Goal: Transaction & Acquisition: Purchase product/service

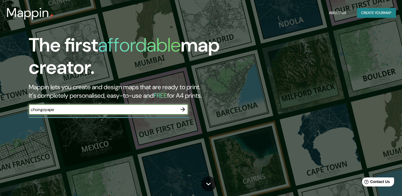
type input "chongoyape"
click at [182, 107] on icon "button" at bounding box center [182, 109] width 6 height 6
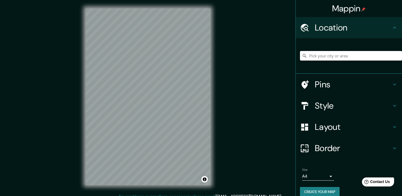
click at [316, 61] on div at bounding box center [351, 55] width 102 height 27
click at [322, 58] on input "Pick your city or area" at bounding box center [351, 56] width 102 height 10
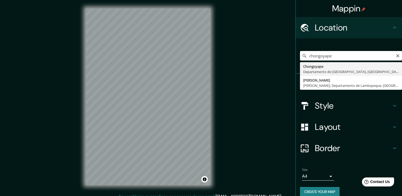
type input "Chongoyape, Departamento de Lambayeque, Perú"
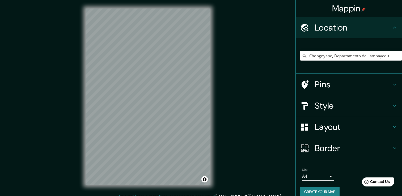
click at [320, 95] on div "Style" at bounding box center [348, 105] width 106 height 21
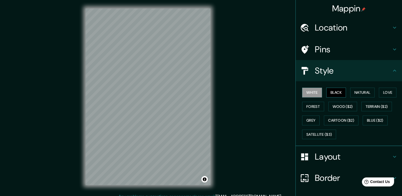
click at [327, 96] on button "Black" at bounding box center [336, 93] width 20 height 10
click at [222, 99] on div "Mappin Location Chongoyape, Departamento de Lambayeque, Perú Pins Style White B…" at bounding box center [201, 101] width 402 height 202
click at [47, 44] on div "Mappin Location Chongoyape, Departamento de Lambayeque, Perú Pins Style White B…" at bounding box center [201, 101] width 402 height 202
click at [307, 88] on button "White" at bounding box center [312, 93] width 20 height 10
click at [308, 118] on button "Grey" at bounding box center [311, 120] width 18 height 10
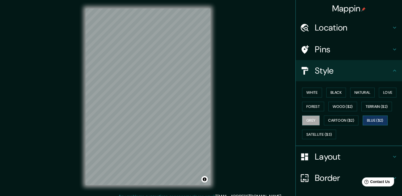
click at [373, 122] on button "Blue ($2)" at bounding box center [374, 120] width 25 height 10
click at [300, 170] on div "Border" at bounding box center [348, 177] width 106 height 21
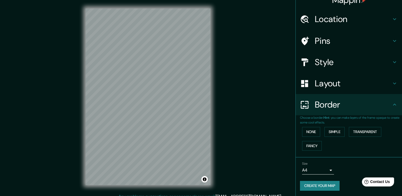
scroll to position [9, 0]
click at [329, 169] on body "Mappin Location Chongoyape, Departamento de Lambayeque, Perú Pins Style Layout …" at bounding box center [201, 98] width 402 height 196
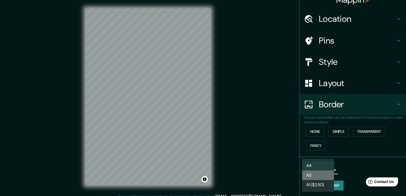
click at [324, 174] on li "A3" at bounding box center [318, 175] width 32 height 10
type input "a4"
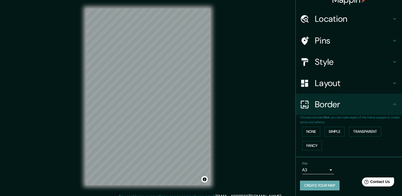
click at [318, 184] on button "Create your map" at bounding box center [320, 186] width 40 height 10
